Goal: Information Seeking & Learning: Learn about a topic

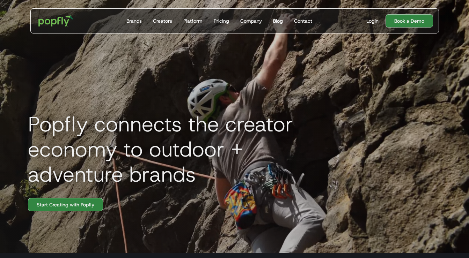
click at [279, 22] on div "Blog" at bounding box center [278, 20] width 10 height 7
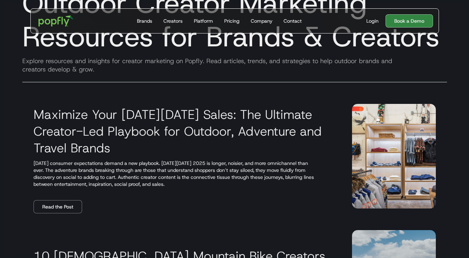
scroll to position [72, 0]
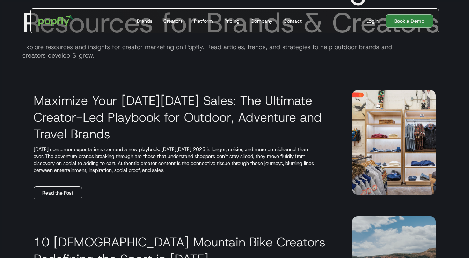
click at [59, 194] on link "Read the Post" at bounding box center [58, 193] width 49 height 13
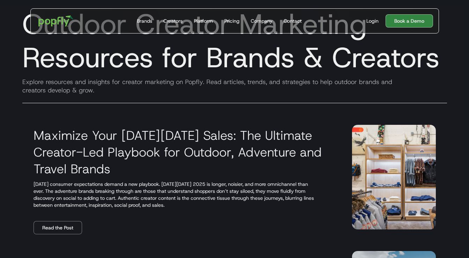
scroll to position [39, 0]
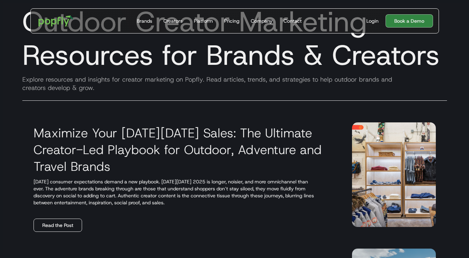
click at [59, 227] on link "Read the Post" at bounding box center [58, 225] width 49 height 13
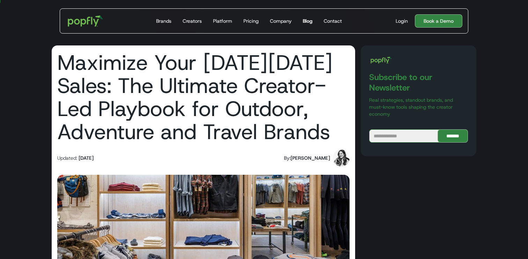
click at [305, 22] on div "Blog" at bounding box center [308, 20] width 10 height 7
